Goal: Information Seeking & Learning: Learn about a topic

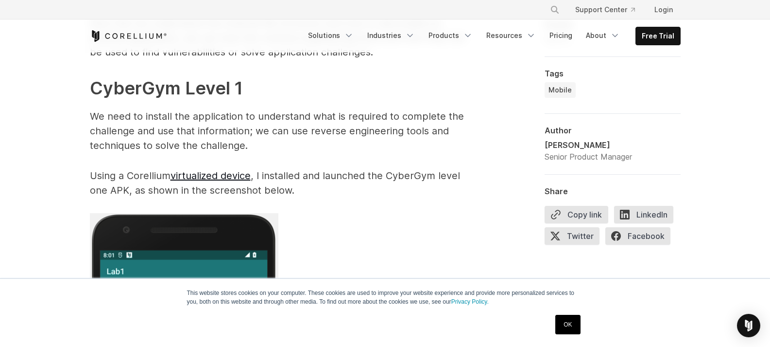
scroll to position [1847, 0]
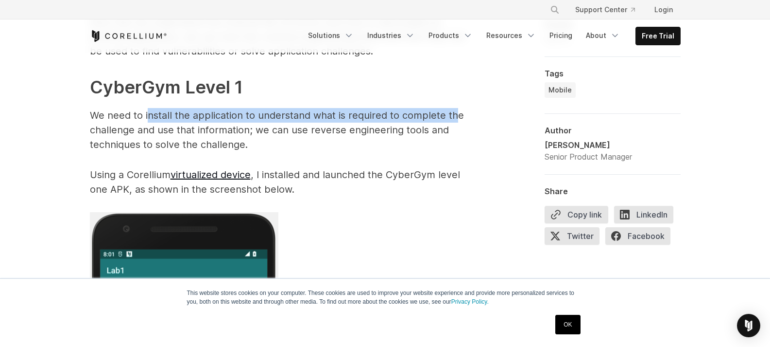
drag, startPoint x: 152, startPoint y: 113, endPoint x: 455, endPoint y: 118, distance: 303.4
click at [455, 118] on p "We need to install the application to understand what is required to complete t…" at bounding box center [284, 130] width 389 height 44
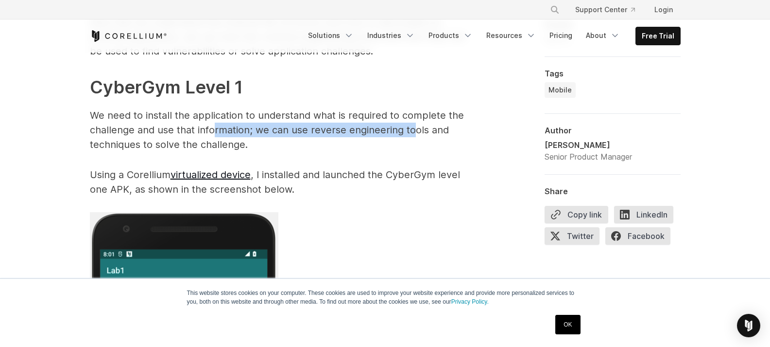
drag, startPoint x: 211, startPoint y: 130, endPoint x: 414, endPoint y: 127, distance: 202.7
click at [414, 127] on p "We need to install the application to understand what is required to complete t…" at bounding box center [284, 130] width 389 height 44
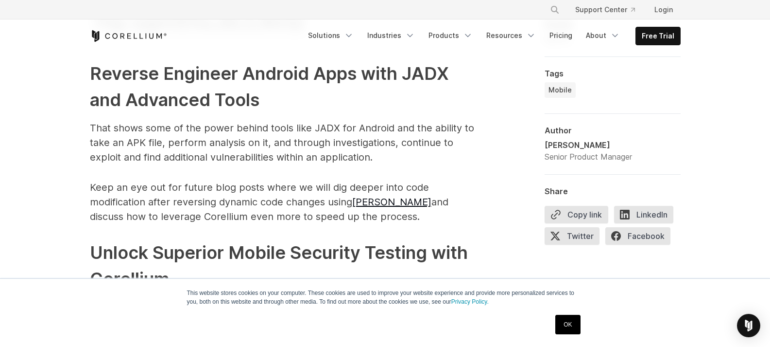
scroll to position [4813, 0]
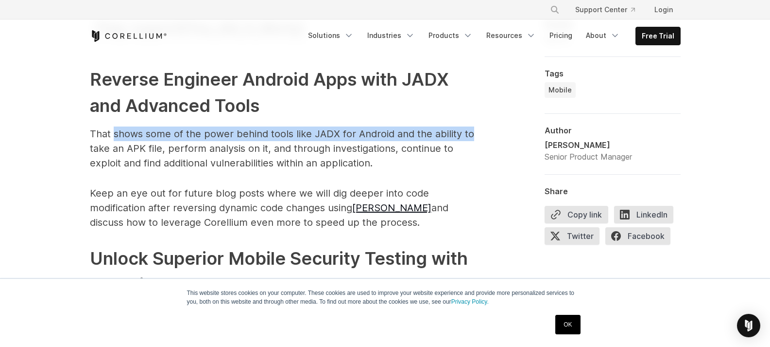
drag, startPoint x: 113, startPoint y: 119, endPoint x: 472, endPoint y: 114, distance: 358.8
click at [472, 126] on p "That shows some of the power behind tools like JADX for Android and the ability…" at bounding box center [284, 148] width 389 height 44
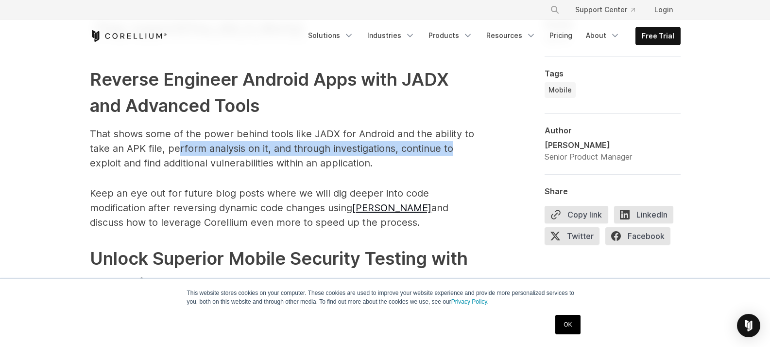
drag, startPoint x: 178, startPoint y: 134, endPoint x: 454, endPoint y: 134, distance: 276.1
click at [454, 134] on p "That shows some of the power behind tools like JADX for Android and the ability…" at bounding box center [284, 148] width 389 height 44
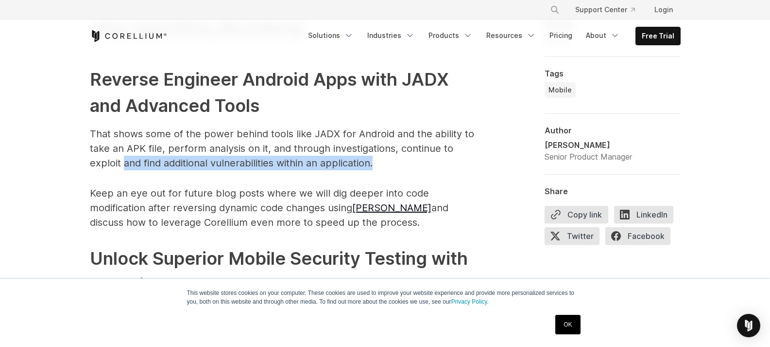
drag, startPoint x: 124, startPoint y: 146, endPoint x: 375, endPoint y: 144, distance: 250.8
click at [375, 144] on p "That shows some of the power behind tools like JADX for Android and the ability…" at bounding box center [284, 148] width 389 height 44
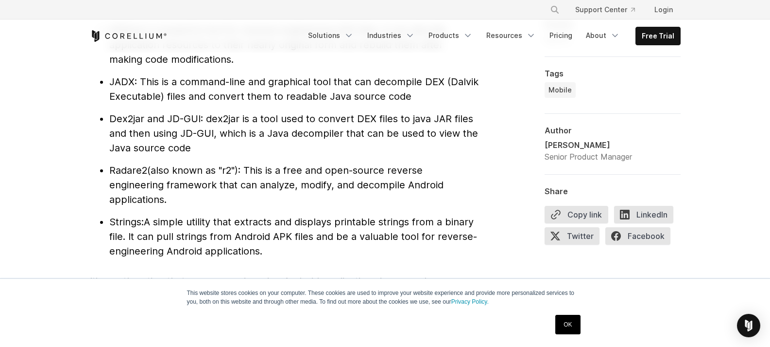
scroll to position [1138, 0]
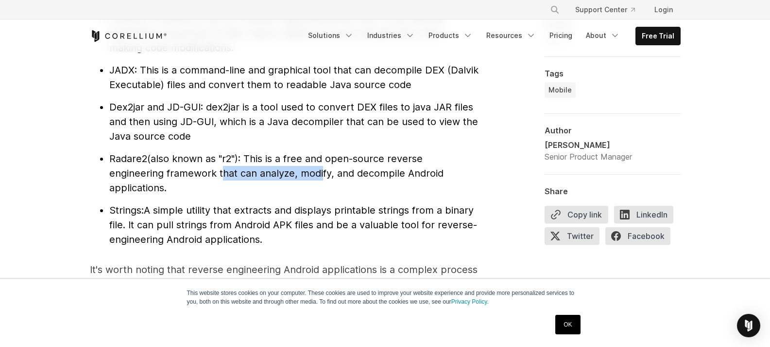
drag, startPoint x: 218, startPoint y: 174, endPoint x: 316, endPoint y: 169, distance: 98.3
click at [316, 169] on span "(also known as "r2"): This is a free and open-source reverse engineering framew…" at bounding box center [276, 173] width 334 height 41
click at [249, 180] on li "Radare2 (also known as "r2"): This is a free and open-source reverse engineerin…" at bounding box center [293, 173] width 369 height 44
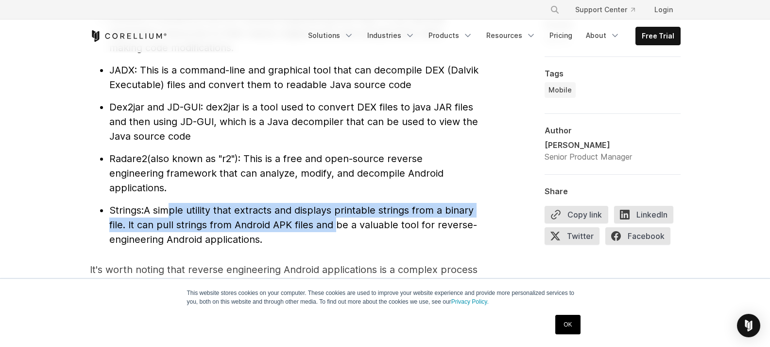
drag, startPoint x: 169, startPoint y: 215, endPoint x: 336, endPoint y: 225, distance: 168.0
click at [336, 225] on span "A simple utility that extracts and displays printable strings from a binary fil…" at bounding box center [293, 224] width 368 height 41
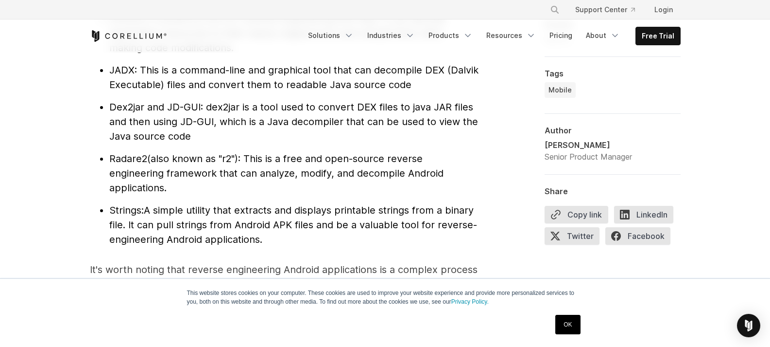
click at [339, 225] on span "A simple utility that extracts and displays printable strings from a binary fil…" at bounding box center [293, 224] width 368 height 41
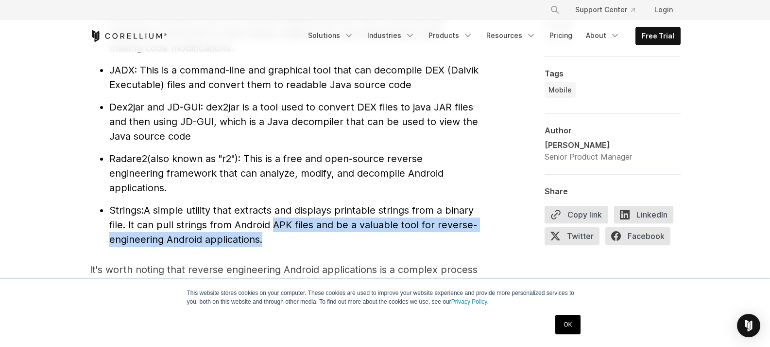
drag, startPoint x: 273, startPoint y: 227, endPoint x: 269, endPoint y: 242, distance: 15.1
click at [269, 242] on li "Strings: A simple utility that extracts and displays printable strings from a b…" at bounding box center [293, 225] width 369 height 44
click at [273, 242] on li "Strings: A simple utility that extracts and displays printable strings from a b…" at bounding box center [293, 225] width 369 height 44
